Goal: Contribute content

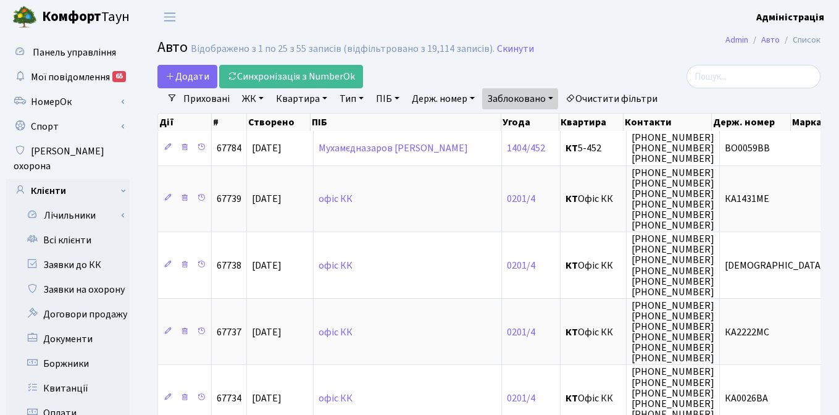
select select "25"
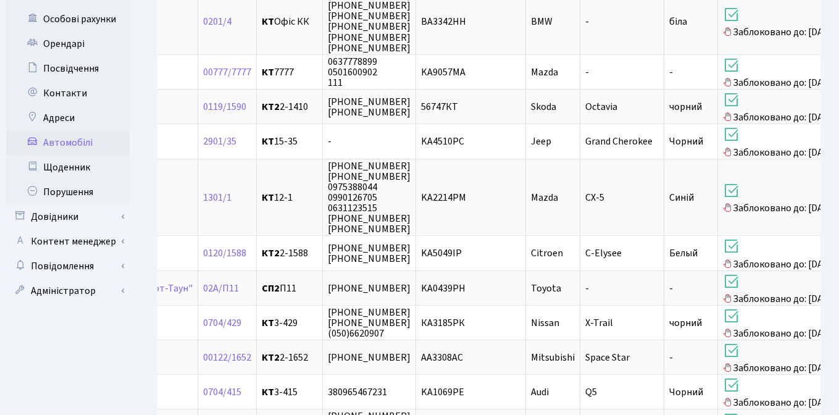
scroll to position [451, 0]
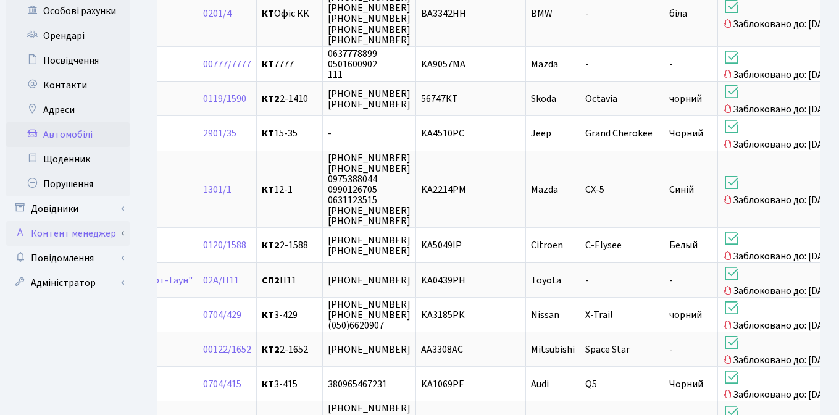
click at [63, 221] on link "Контент менеджер" at bounding box center [68, 233] width 124 height 25
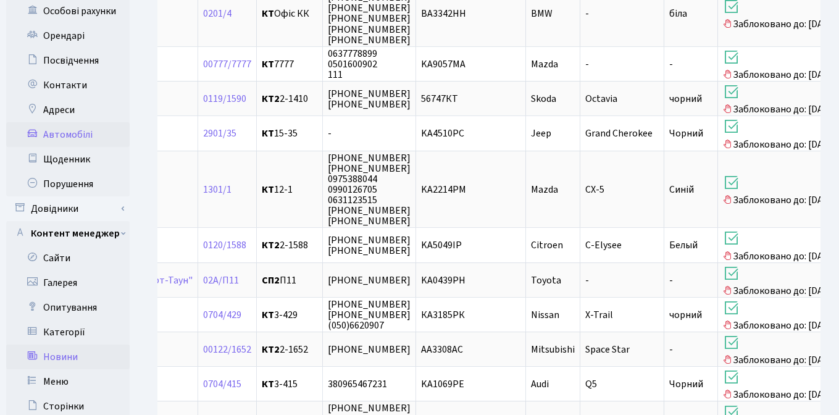
click at [71, 345] on link "Новини" at bounding box center [68, 357] width 124 height 25
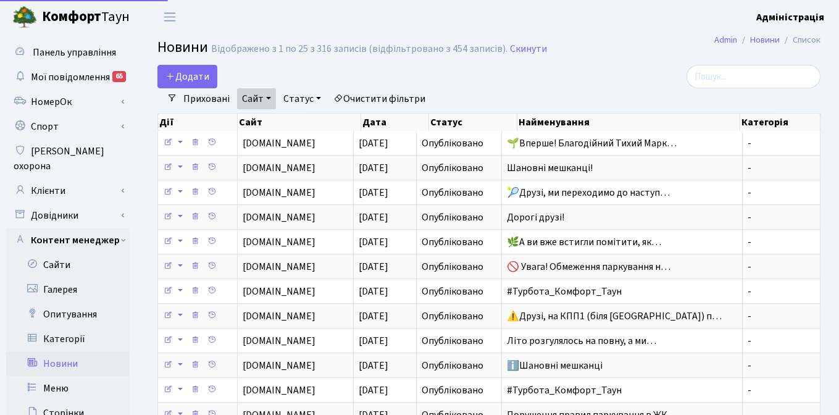
select select "25"
click at [387, 98] on link "Очистити фільтри" at bounding box center [380, 98] width 102 height 21
select select
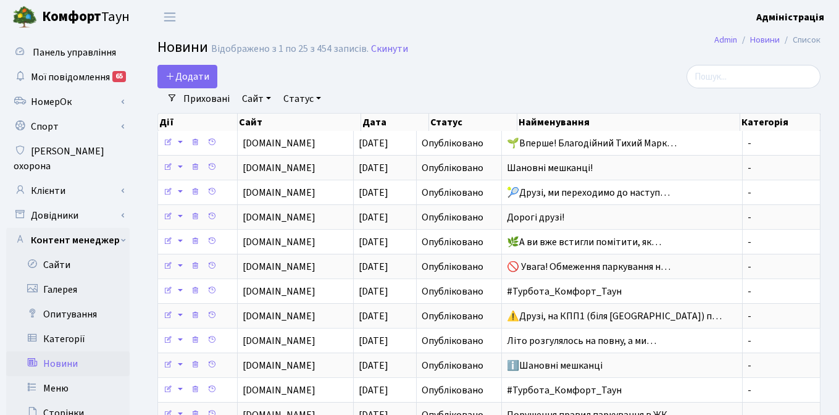
click at [255, 98] on link "Сайт" at bounding box center [256, 98] width 39 height 21
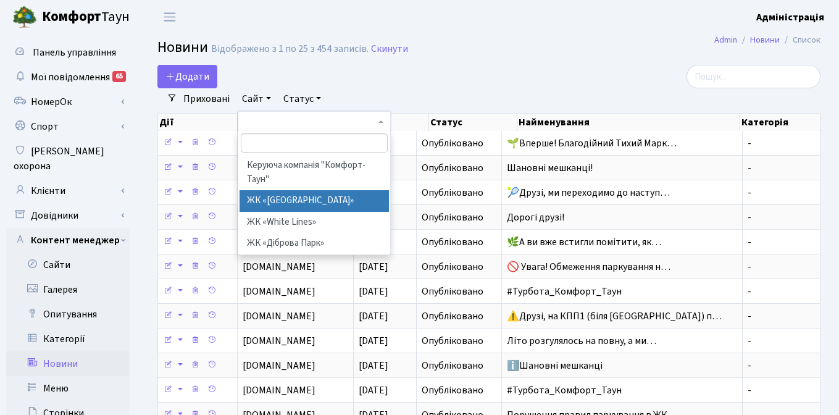
click at [269, 197] on li "ЖК «Svitlo Park»" at bounding box center [314, 201] width 149 height 22
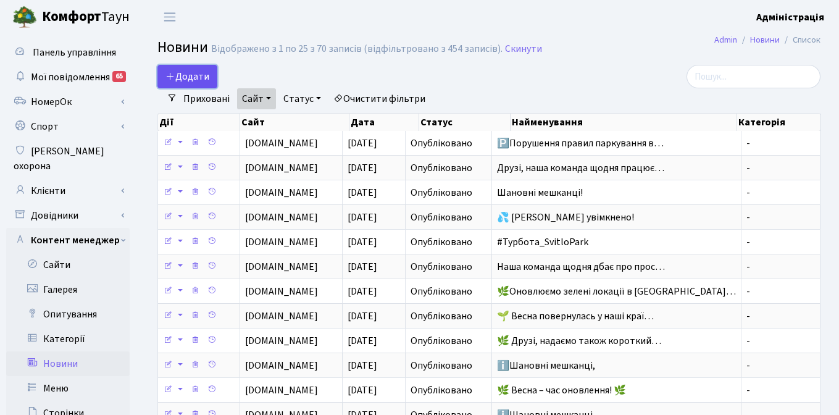
click at [188, 75] on span "Додати" at bounding box center [188, 77] width 44 height 14
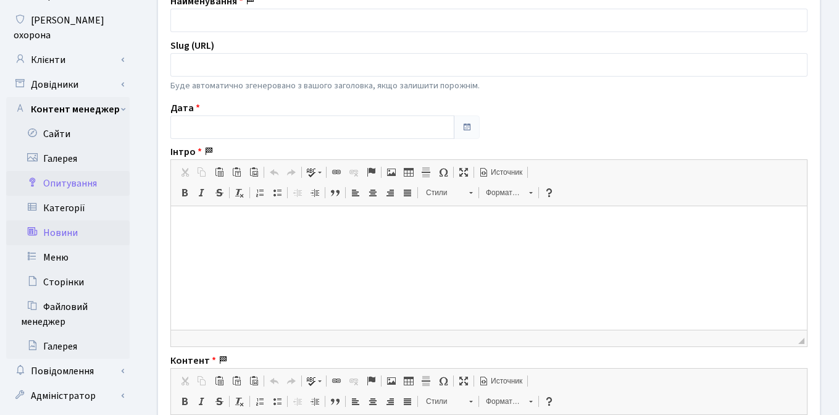
scroll to position [133, 0]
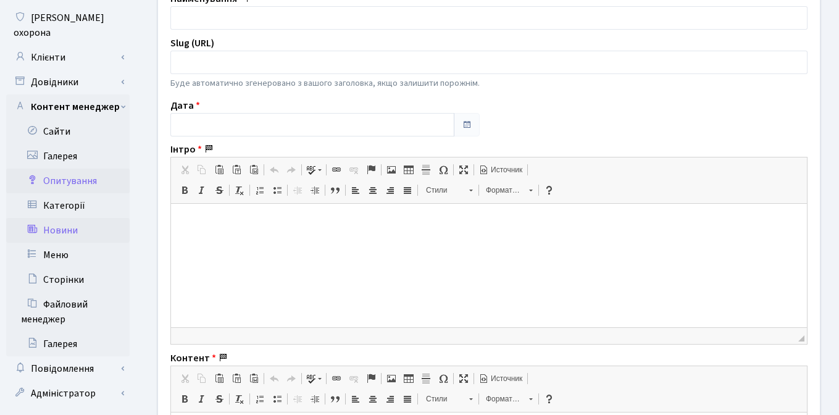
click at [69, 296] on link "Файловий менеджер" at bounding box center [68, 312] width 124 height 40
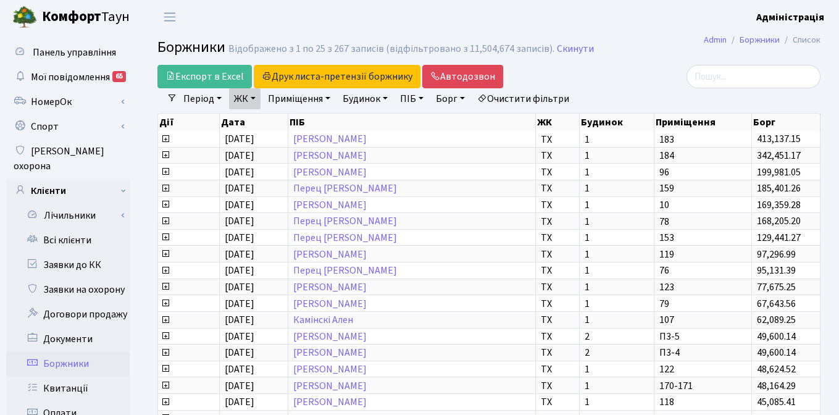
select select "500"
click at [61, 16] on b "Комфорт" at bounding box center [71, 17] width 59 height 20
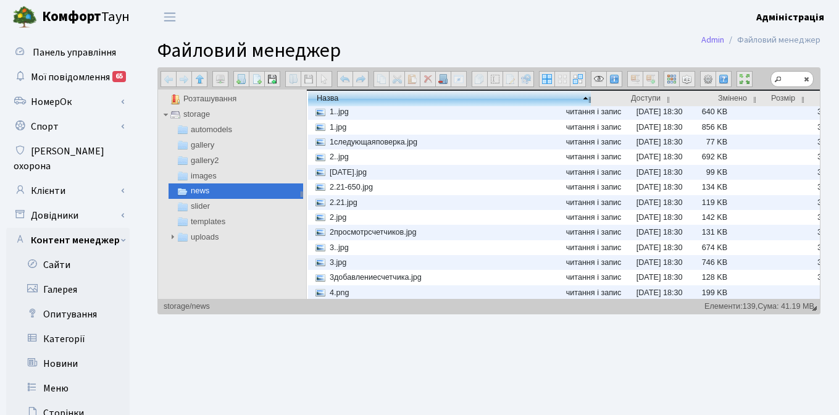
click at [140, 316] on main "[PERSON_NAME] менеджер [PERSON_NAME] менеджер Назад Вперед На 1 рівень вгору Зм…" at bounding box center [489, 289] width 700 height 511
click at [68, 327] on link "Категорії" at bounding box center [68, 339] width 124 height 25
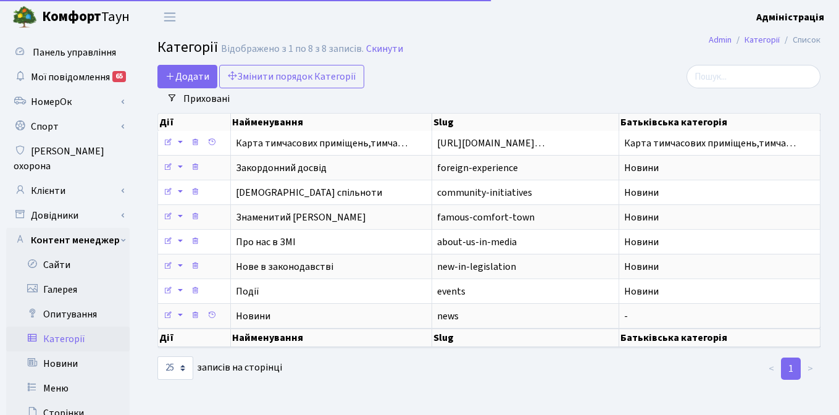
select select "25"
click at [477, 80] on div "Додати Змінити порядок Категорії" at bounding box center [375, 76] width 436 height 23
click at [624, 58] on h2 "Категорії Відображено з 1 по 8 з 8 записів. Скинути" at bounding box center [488, 49] width 663 height 21
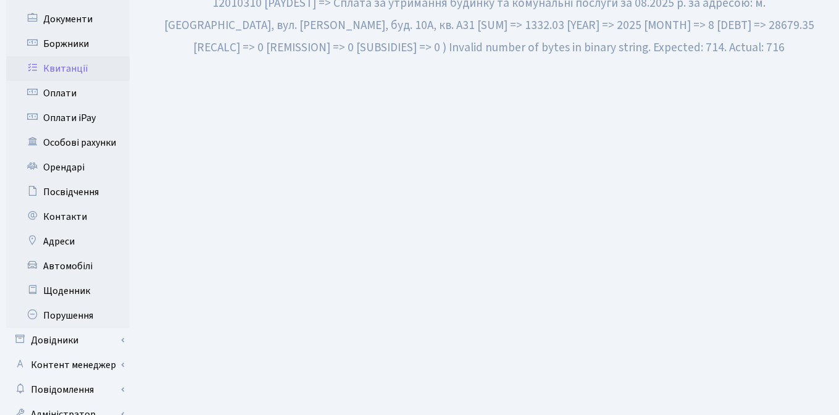
scroll to position [354, 0]
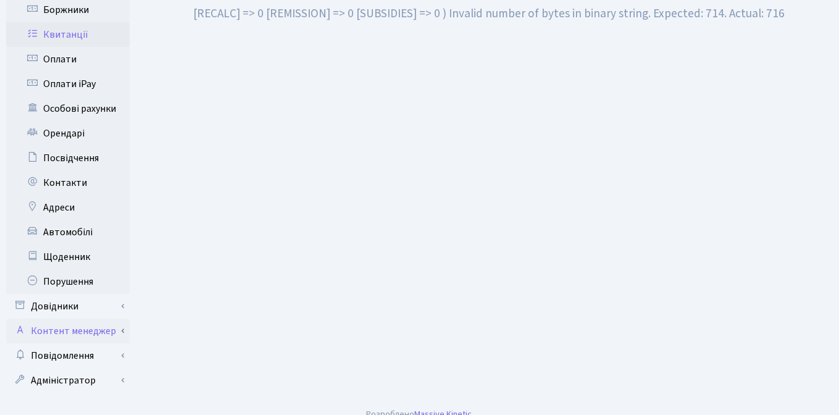
click at [70, 319] on link "Контент менеджер" at bounding box center [68, 331] width 124 height 25
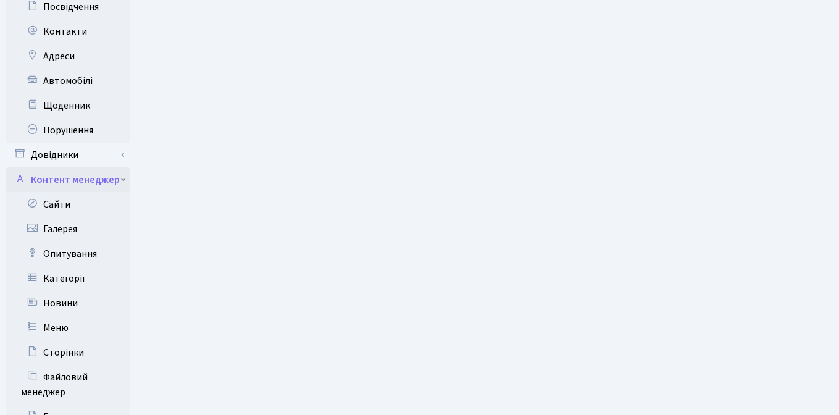
scroll to position [509, 0]
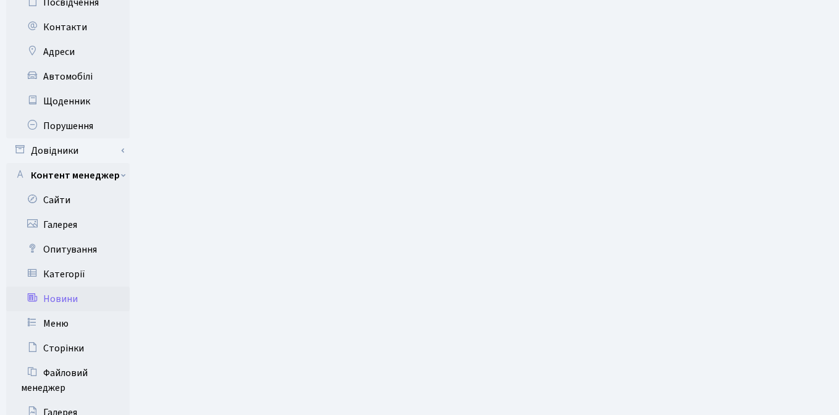
click at [68, 290] on link "Новини" at bounding box center [68, 299] width 124 height 25
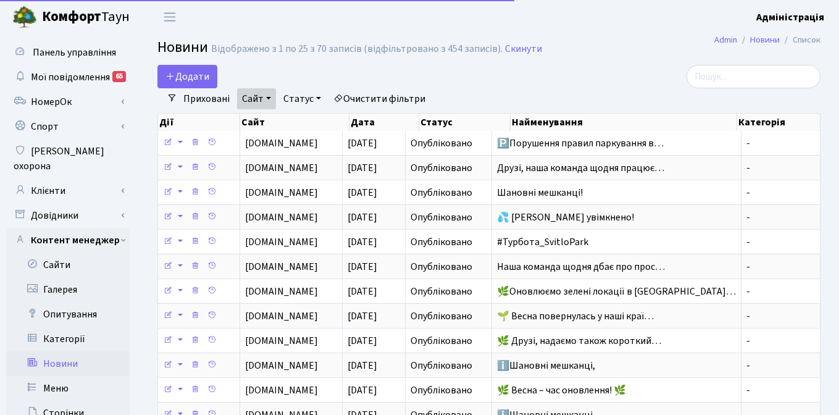
select select "25"
click at [185, 76] on span "Додати" at bounding box center [188, 77] width 44 height 14
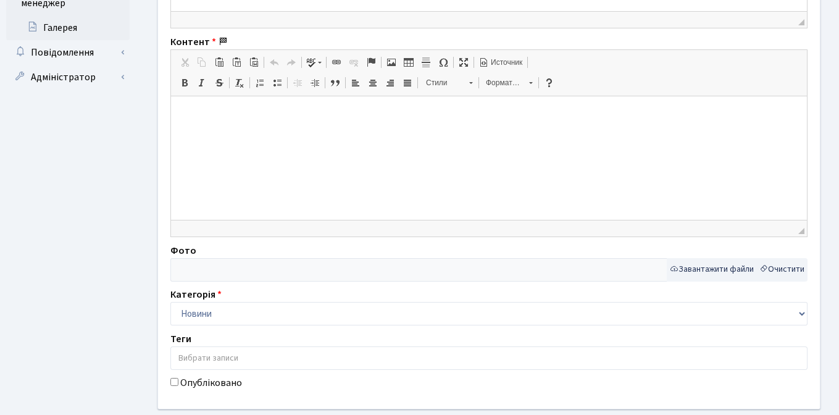
scroll to position [519, 0]
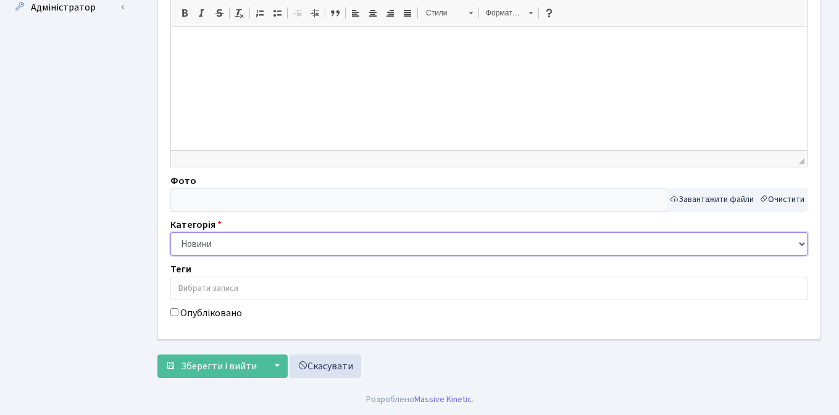
click at [328, 240] on select "[GEOGRAPHIC_DATA] Нове в законодавстві Про нас в ЗМІ Знаменитий Комфорт Таун Ін…" at bounding box center [488, 243] width 637 height 23
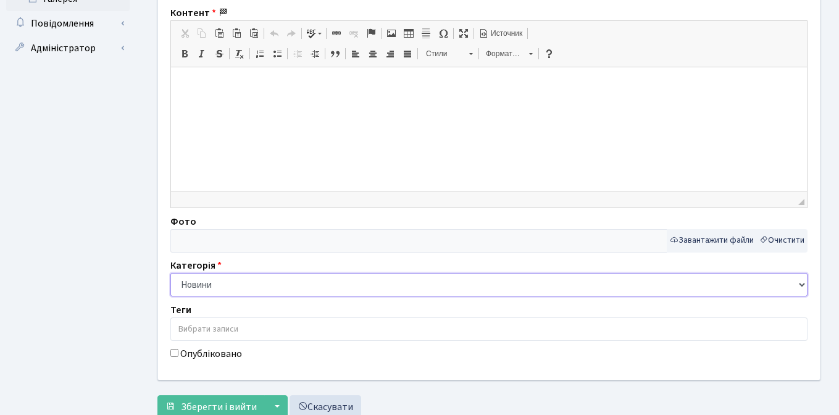
scroll to position [482, 0]
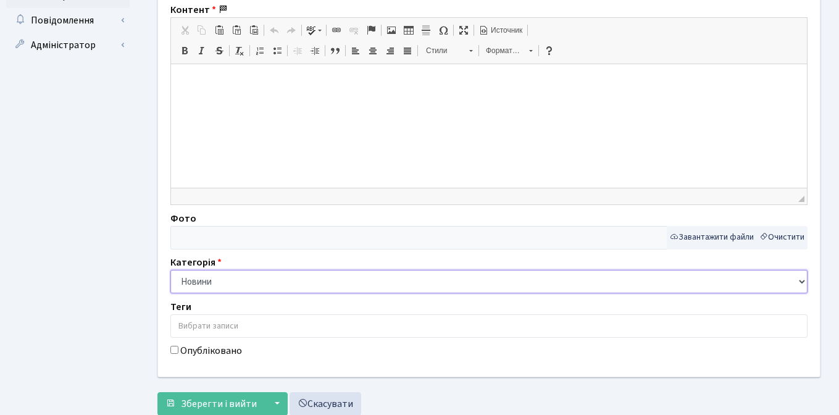
click at [325, 277] on select "[GEOGRAPHIC_DATA] Нове в законодавстві Про нас в ЗМІ Знаменитий Комфорт Таун Ін…" at bounding box center [488, 281] width 637 height 23
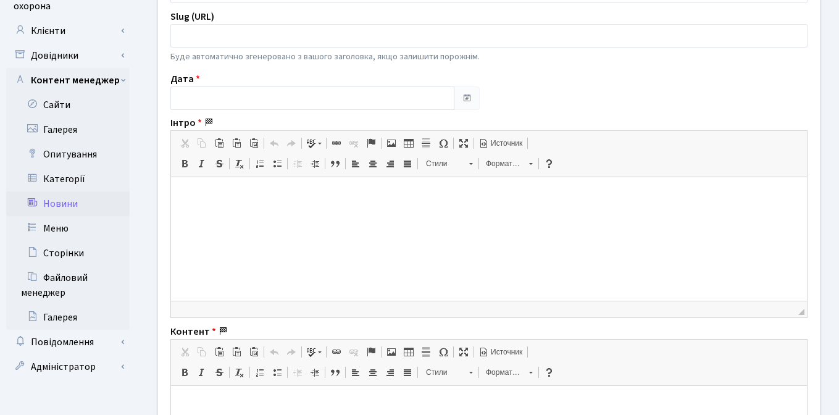
scroll to position [0, 0]
